Goal: Information Seeking & Learning: Learn about a topic

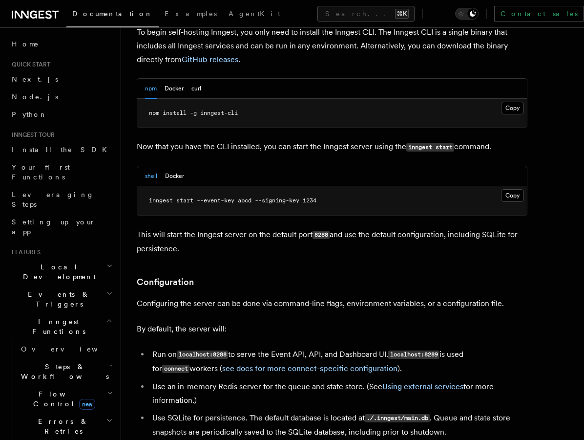
scroll to position [1069, 0]
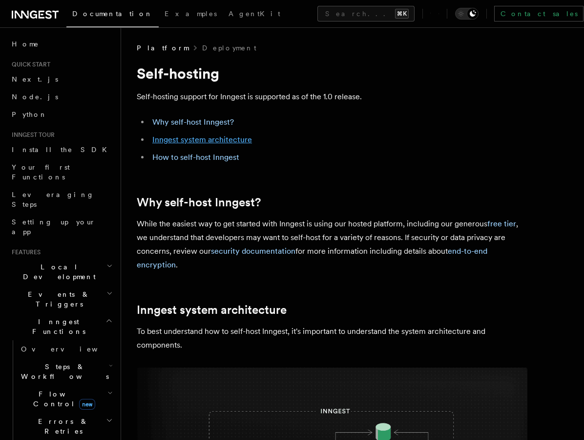
click at [232, 140] on link "Inngest system architecture" at bounding box center [202, 139] width 100 height 9
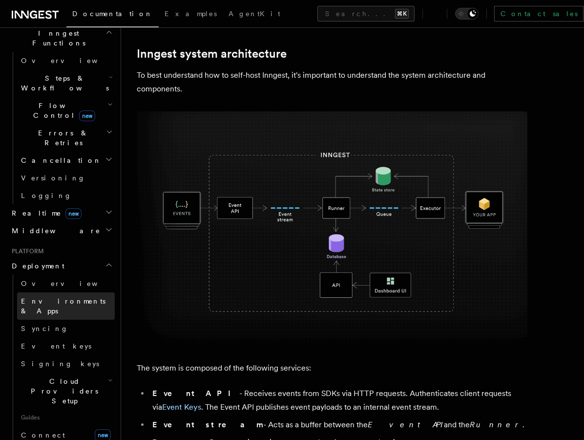
scroll to position [379, 0]
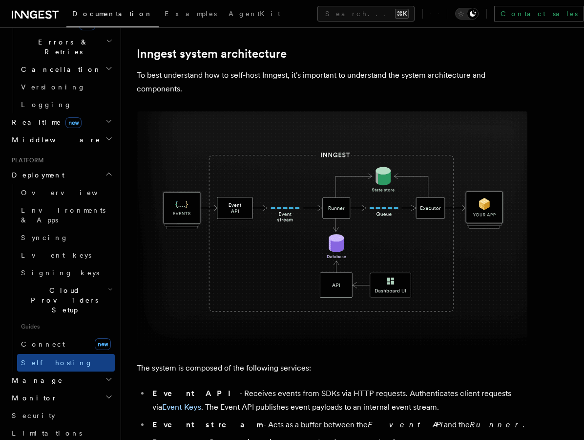
click at [107, 281] on h2 "Cloud Providers Setup" at bounding box center [66, 299] width 98 height 37
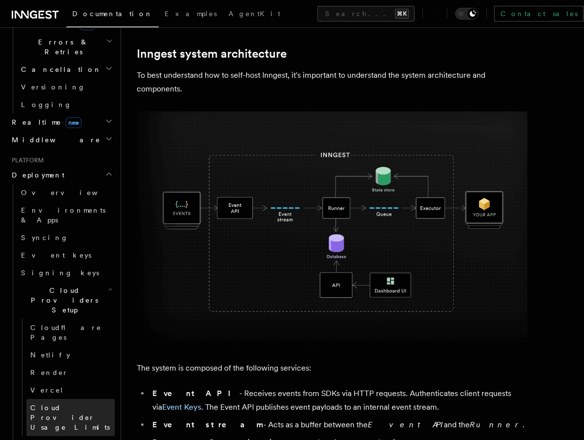
click at [91, 404] on span "Cloud Provider Usage Limits" at bounding box center [70, 417] width 80 height 27
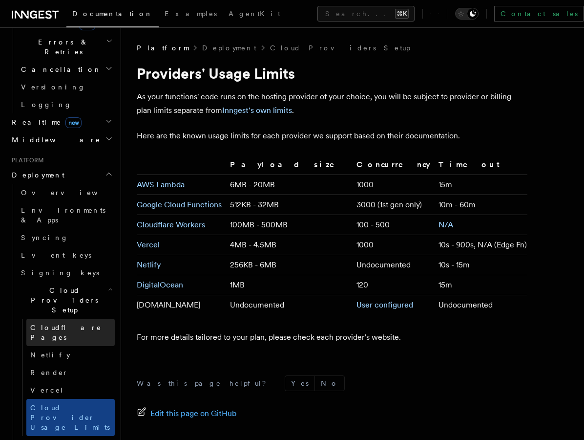
click at [93, 319] on link "Cloudflare Pages" at bounding box center [70, 332] width 88 height 27
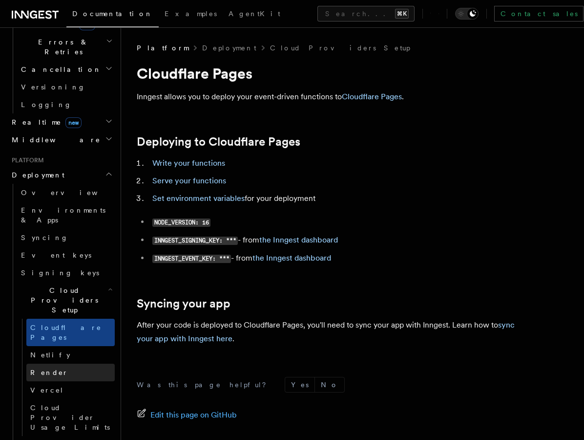
click at [70, 363] on link "Render" at bounding box center [70, 372] width 88 height 18
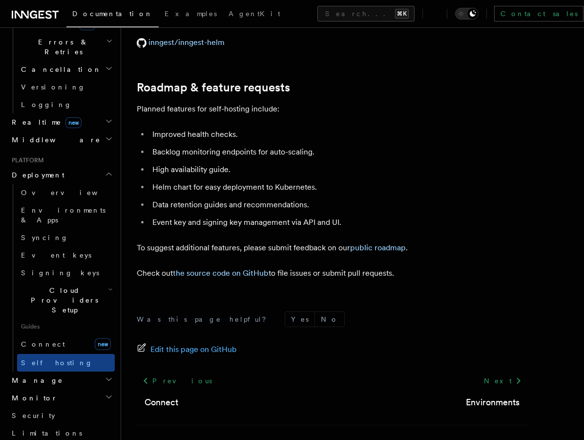
scroll to position [3756, 0]
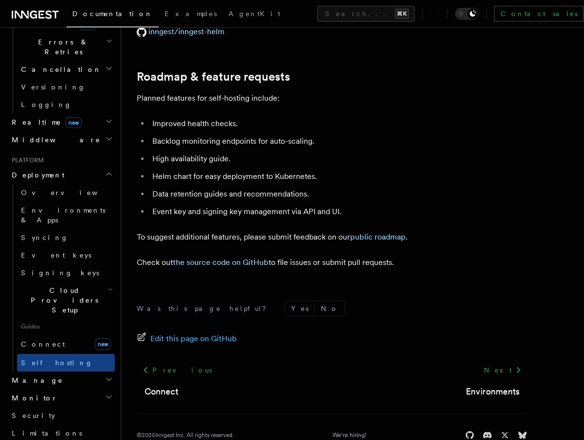
click at [69, 371] on h2 "Manage" at bounding box center [61, 380] width 107 height 18
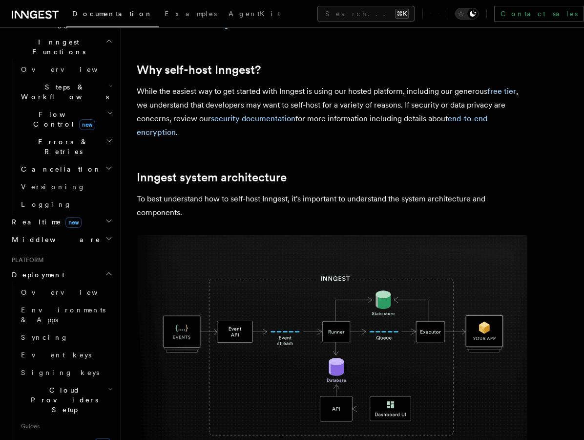
scroll to position [20, 0]
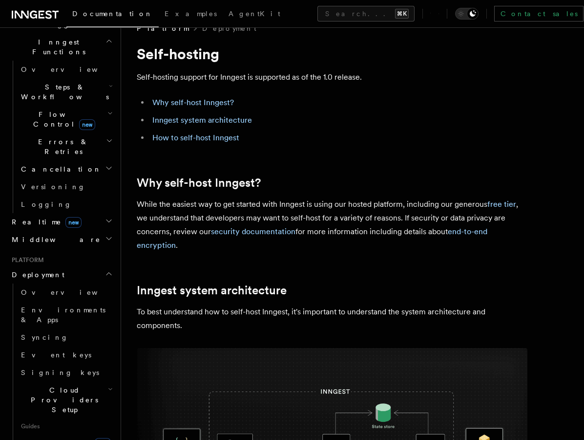
click at [38, 19] on icon at bounding box center [35, 15] width 47 height 12
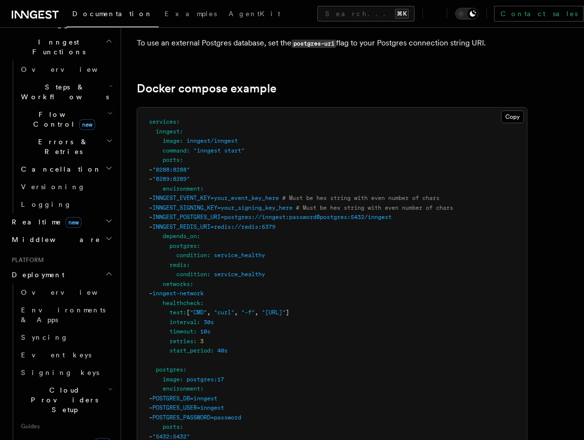
scroll to position [2514, 0]
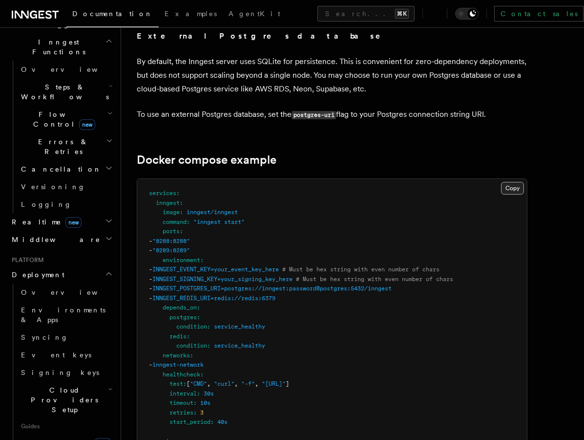
click at [512, 182] on button "Copy Copied" at bounding box center [512, 188] width 23 height 13
click at [439, 16] on icon at bounding box center [439, 13] width 0 height 9
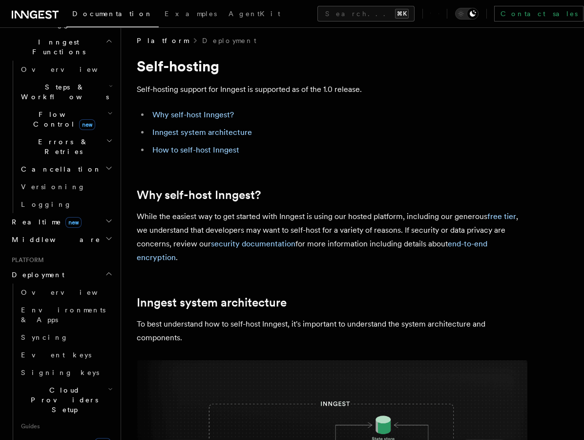
scroll to position [0, 0]
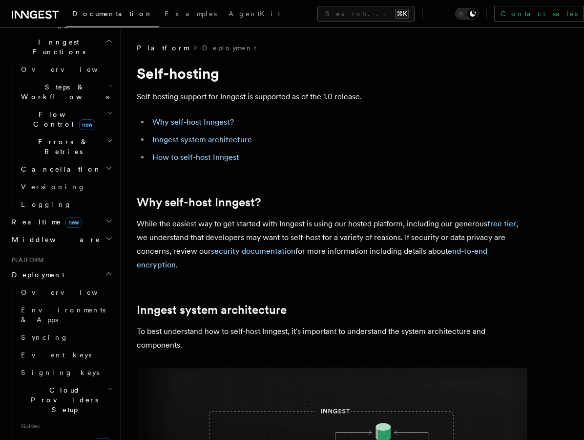
click at [101, 178] on link "Versioning" at bounding box center [66, 187] width 98 height 18
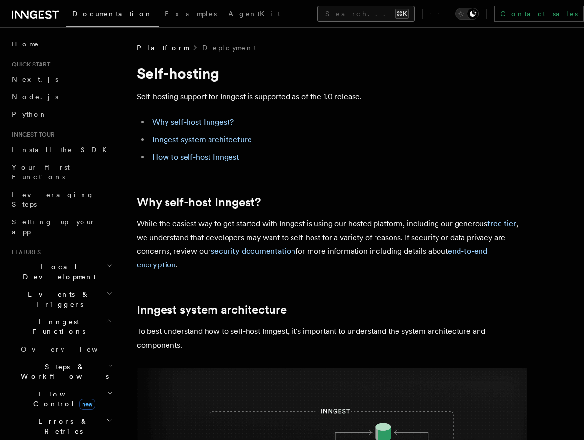
click at [318, 16] on button "Search... ⌘K" at bounding box center [366, 14] width 97 height 16
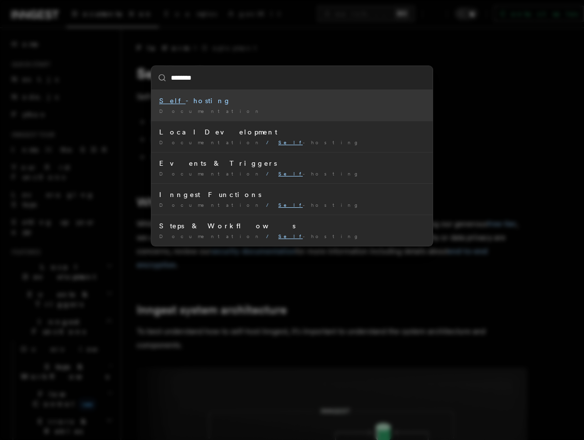
type input "*********"
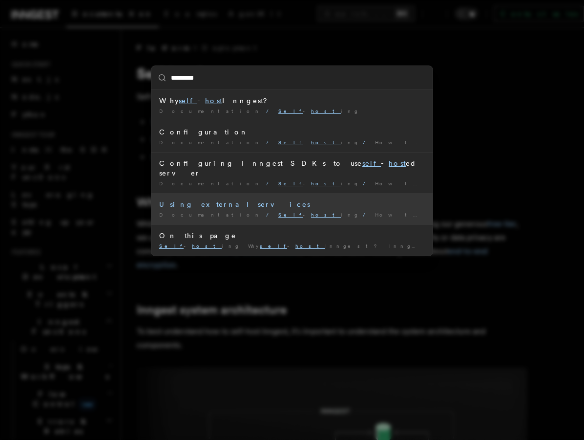
click at [265, 199] on div "Using external services" at bounding box center [292, 204] width 266 height 10
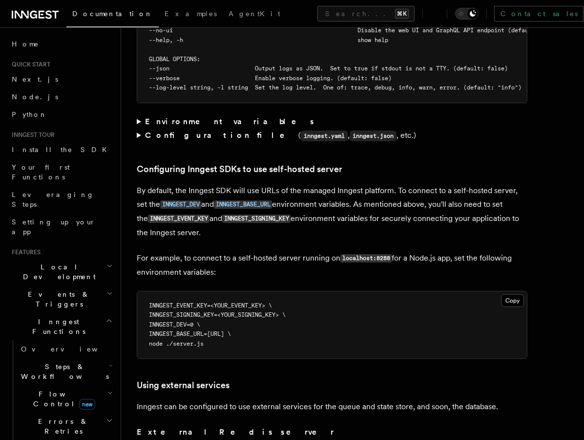
scroll to position [1851, 0]
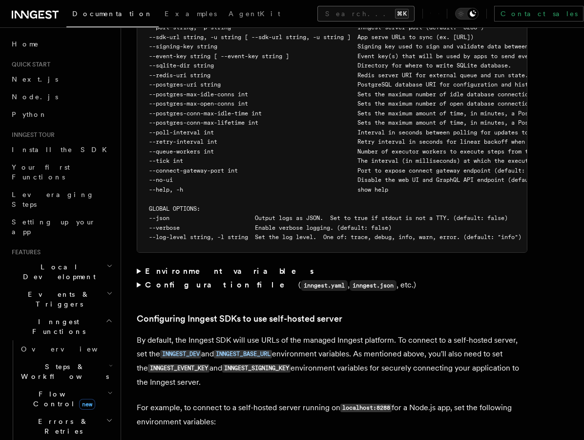
click at [318, 14] on button "Search... ⌘K" at bounding box center [366, 14] width 97 height 16
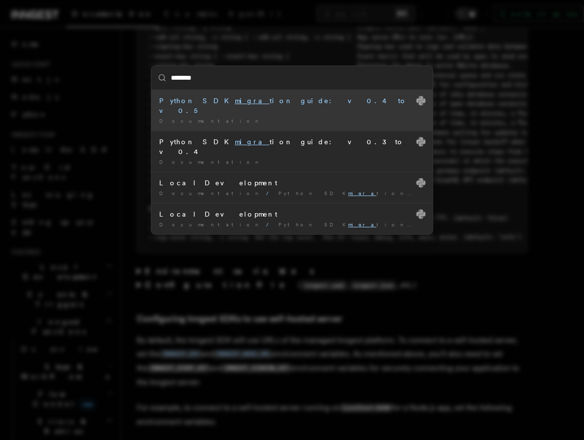
type input "*********"
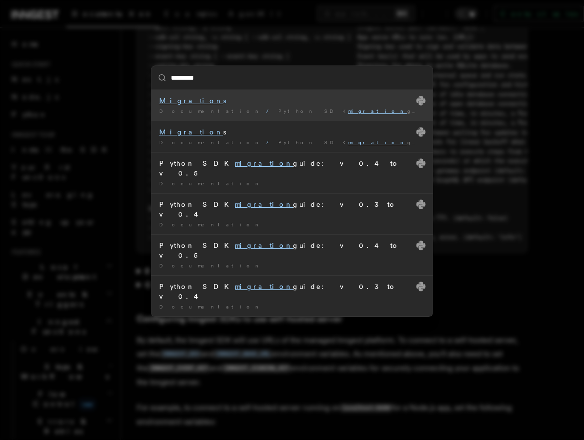
click at [285, 341] on div "********* Migration s Documentation / Python SDK migration guide: v0.4 to v0.5 …" at bounding box center [292, 220] width 584 height 440
